Goal: Information Seeking & Learning: Learn about a topic

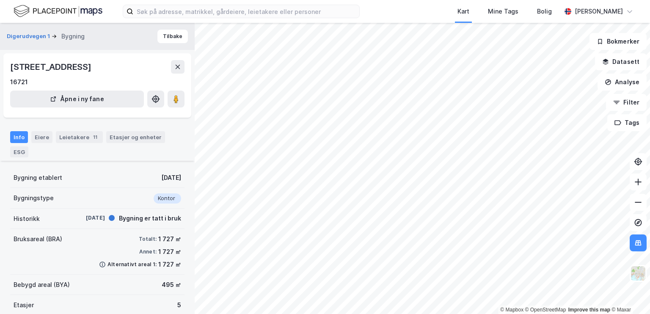
scroll to position [53, 0]
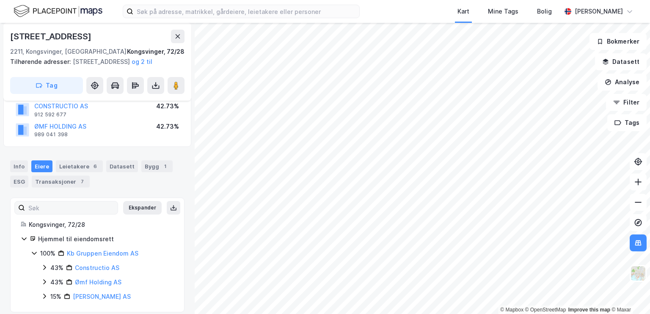
scroll to position [84, 0]
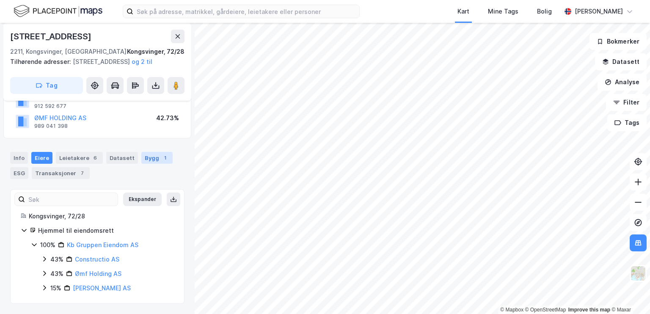
click at [161, 157] on div "1" at bounding box center [165, 158] width 8 height 8
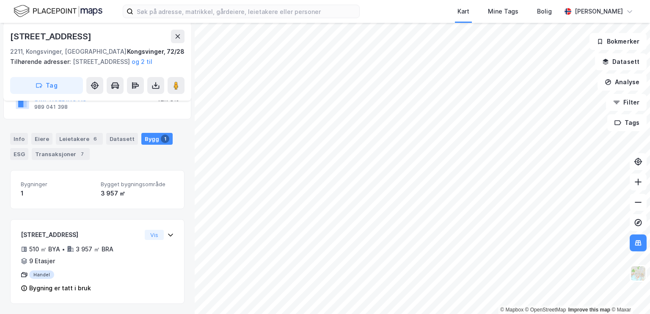
scroll to position [102, 0]
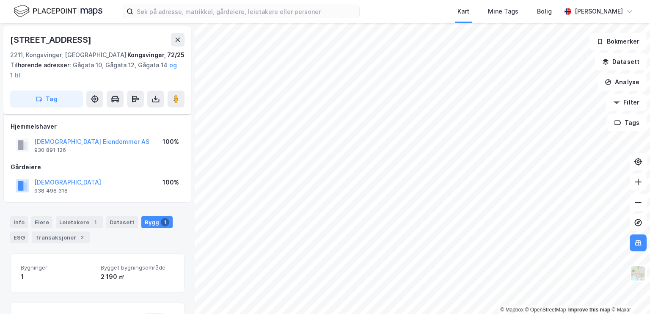
scroll to position [82, 0]
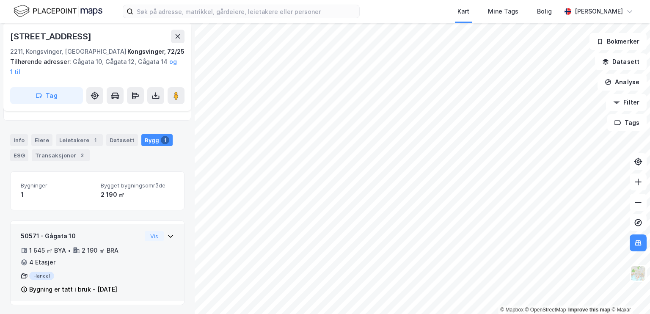
click at [160, 233] on div "Vis" at bounding box center [159, 236] width 29 height 10
click at [147, 233] on button "Vis" at bounding box center [154, 236] width 19 height 10
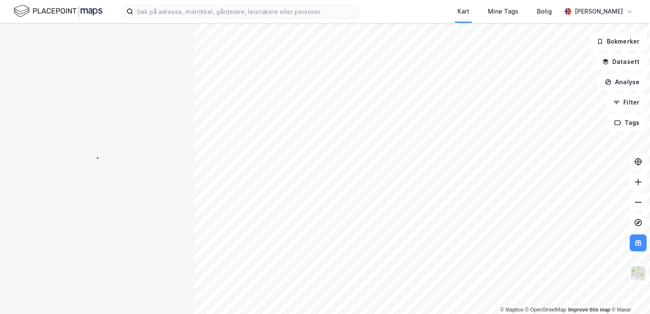
scroll to position [65, 0]
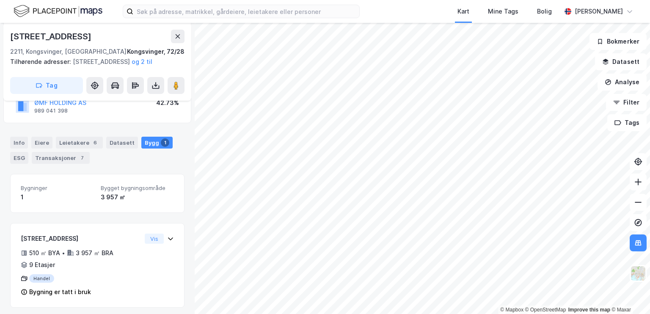
scroll to position [102, 0]
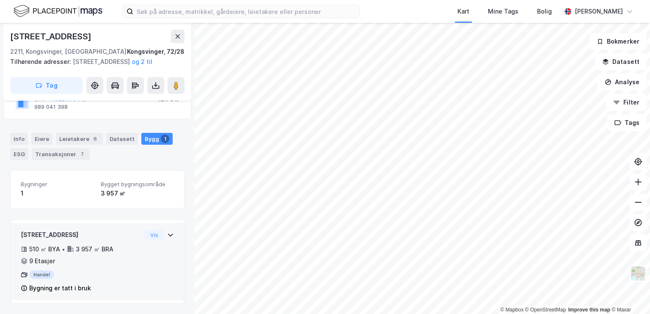
click at [167, 233] on icon at bounding box center [170, 235] width 7 height 7
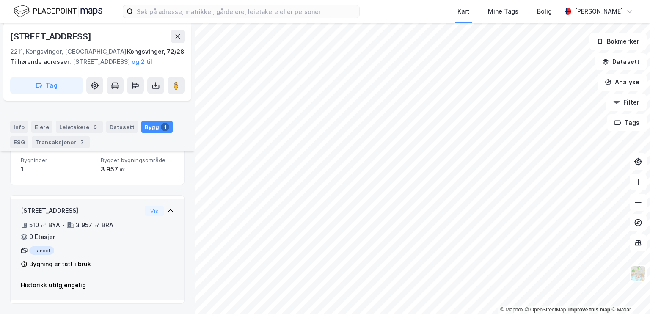
scroll to position [127, 0]
click at [147, 211] on button "Vis" at bounding box center [154, 211] width 19 height 10
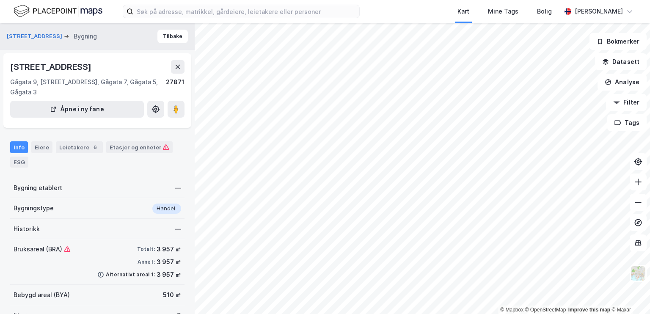
scroll to position [63, 0]
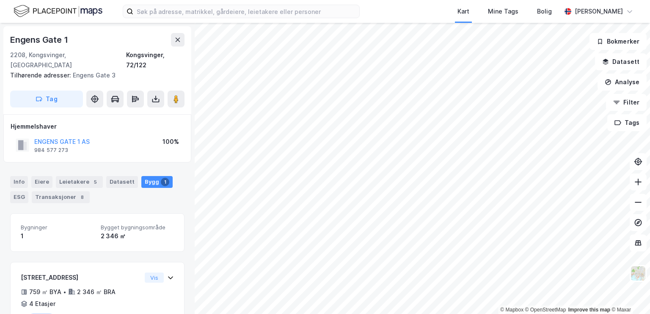
scroll to position [32, 0]
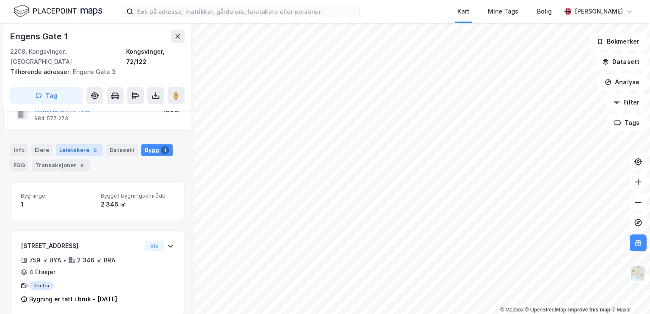
click at [81, 144] on div "Leietakere 5" at bounding box center [79, 150] width 47 height 12
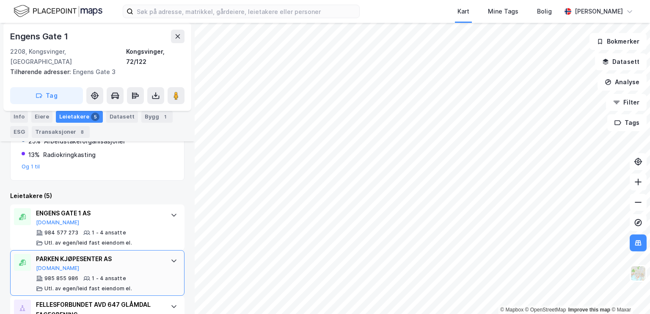
scroll to position [130, 0]
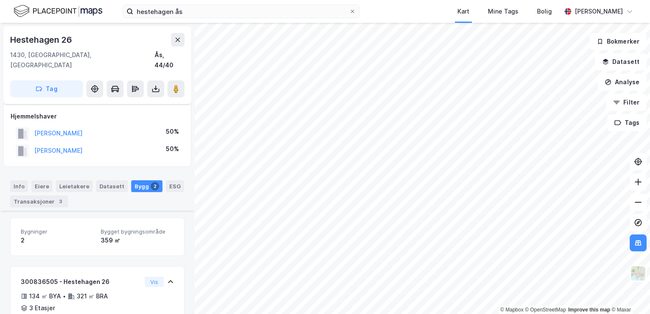
scroll to position [130, 0]
